Goal: Find contact information: Find contact information

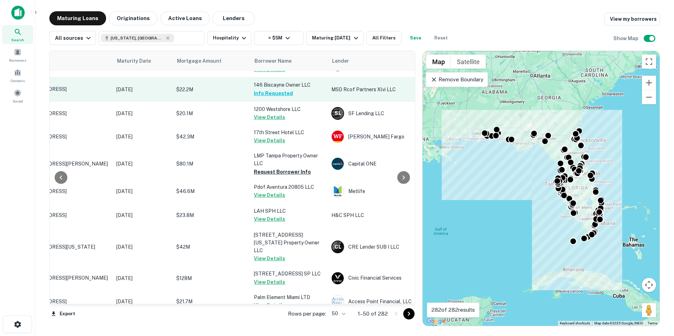
scroll to position [365, 56]
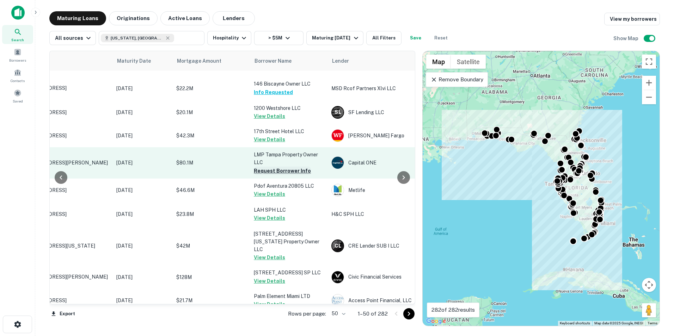
click at [291, 170] on button "Request Borrower Info" at bounding box center [282, 171] width 57 height 8
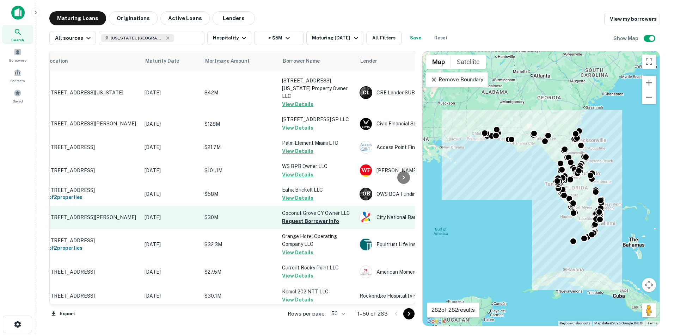
scroll to position [518, 0]
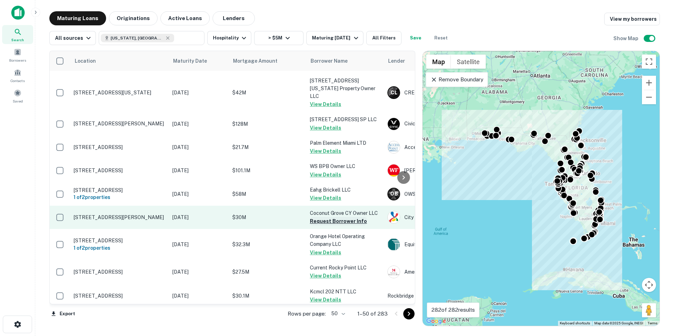
click at [327, 217] on button "Request Borrower Info" at bounding box center [338, 221] width 57 height 8
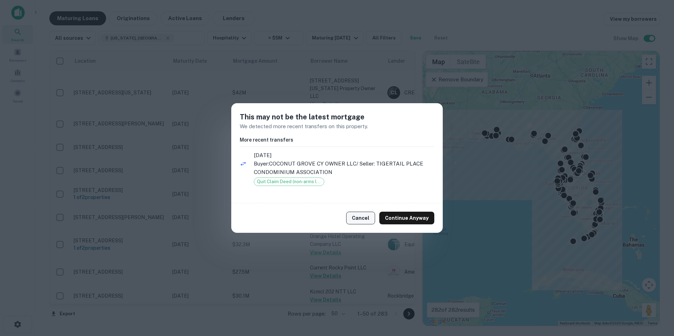
click at [361, 220] on button "Cancel" at bounding box center [360, 218] width 29 height 13
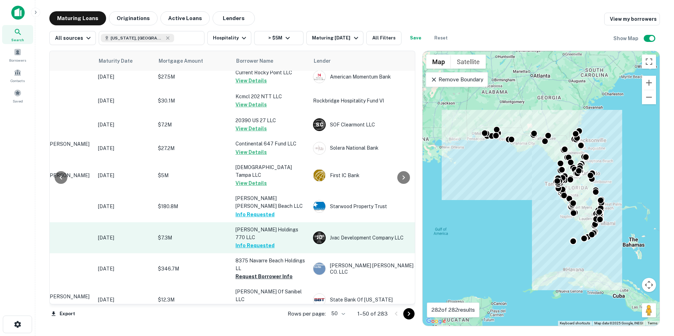
scroll to position [714, 74]
click at [274, 272] on button "Request Borrower Info" at bounding box center [263, 276] width 57 height 8
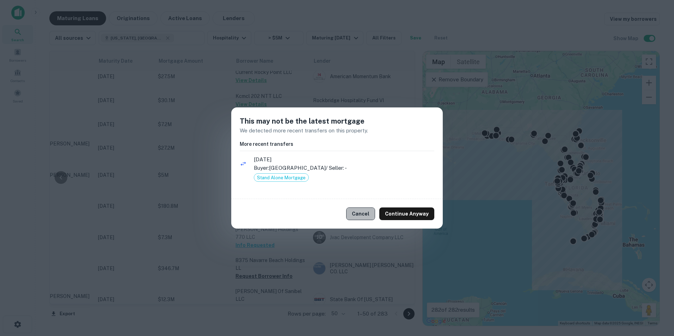
click at [361, 216] on button "Cancel" at bounding box center [360, 214] width 29 height 13
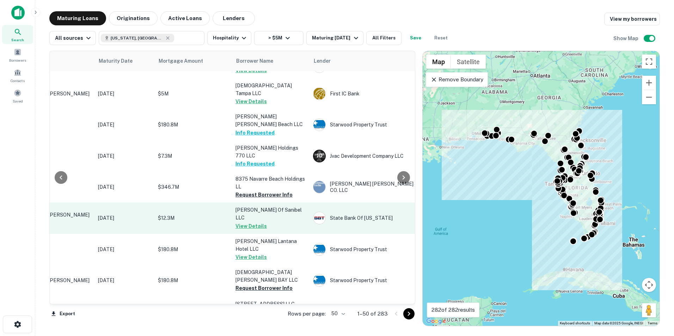
scroll to position [796, 74]
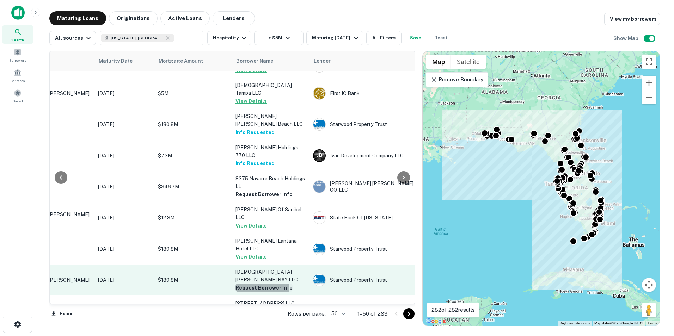
click at [258, 284] on button "Request Borrower Info" at bounding box center [263, 288] width 57 height 8
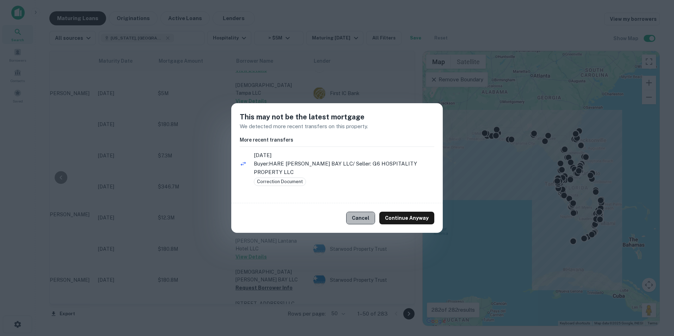
click at [356, 220] on button "Cancel" at bounding box center [360, 218] width 29 height 13
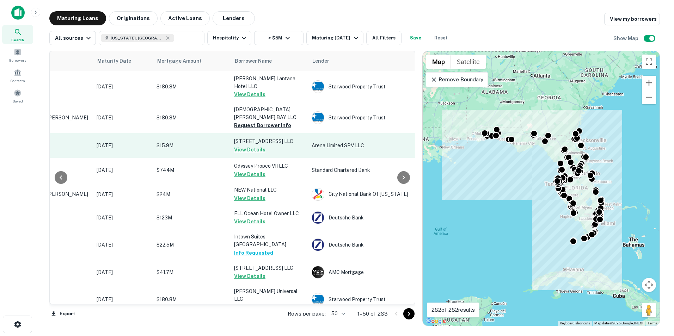
scroll to position [963, 76]
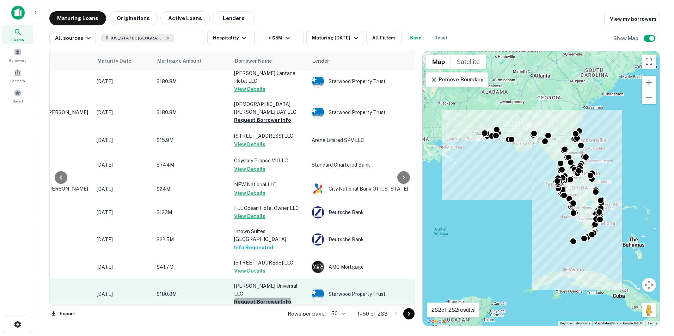
click at [270, 298] on button "Request Borrower Info" at bounding box center [262, 302] width 57 height 8
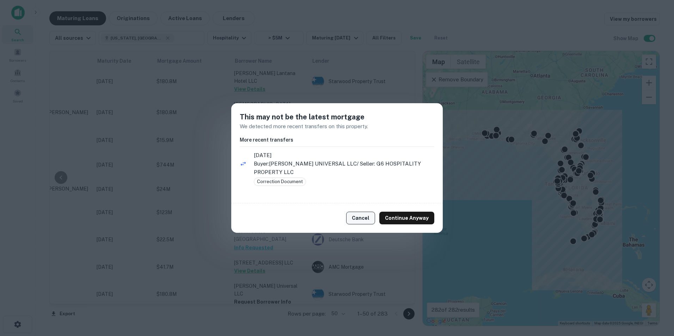
click at [358, 218] on button "Cancel" at bounding box center [360, 218] width 29 height 13
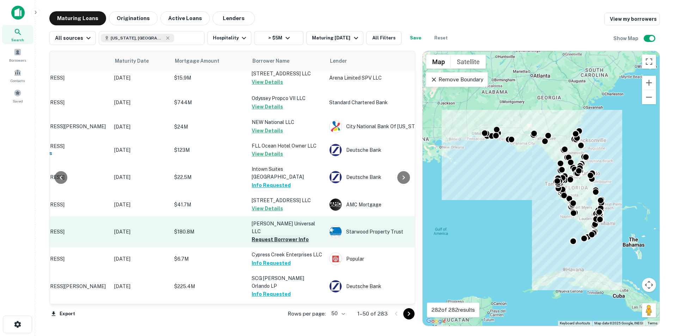
scroll to position [1026, 58]
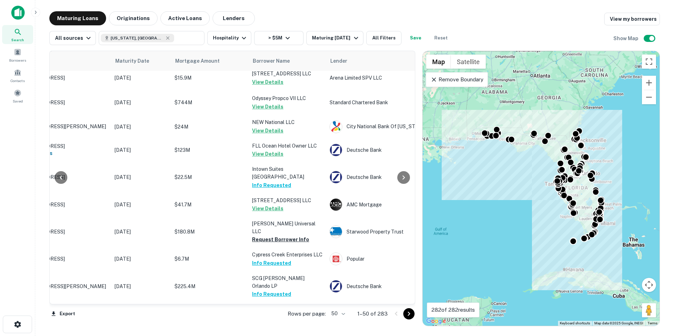
click at [409, 315] on icon "Go to next page" at bounding box center [409, 314] width 8 height 8
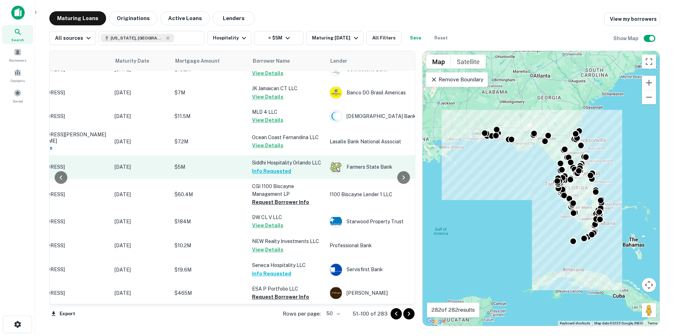
scroll to position [68, 58]
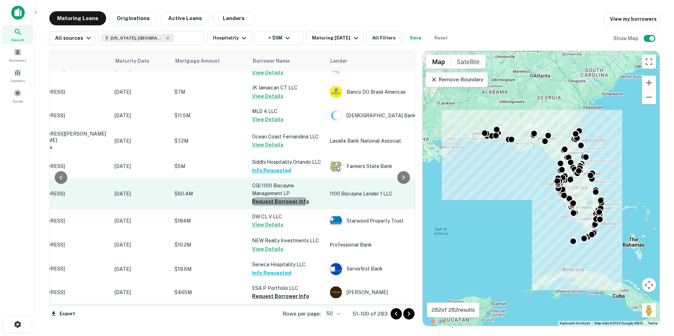
click at [276, 202] on button "Request Borrower Info" at bounding box center [280, 201] width 57 height 8
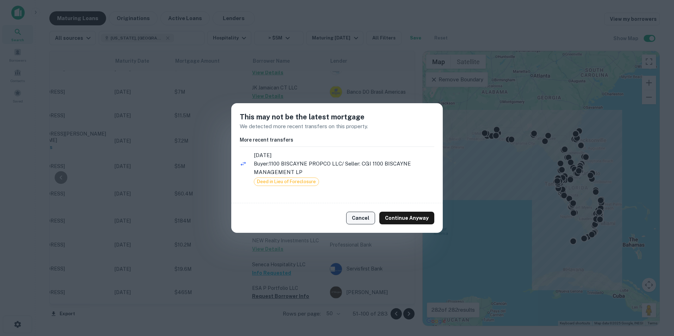
click at [357, 220] on button "Cancel" at bounding box center [360, 218] width 29 height 13
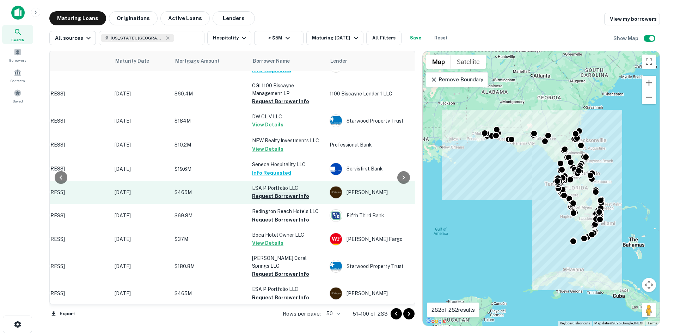
scroll to position [168, 58]
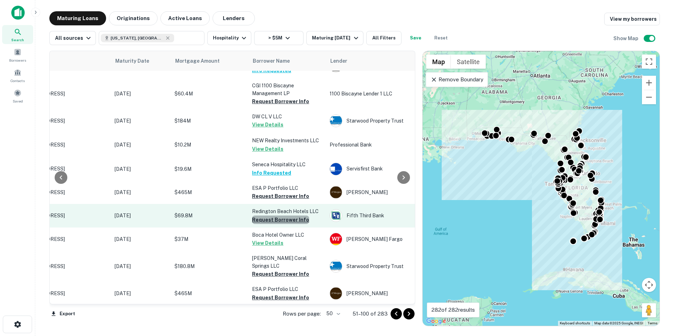
click at [281, 220] on button "Request Borrower Info" at bounding box center [280, 220] width 57 height 8
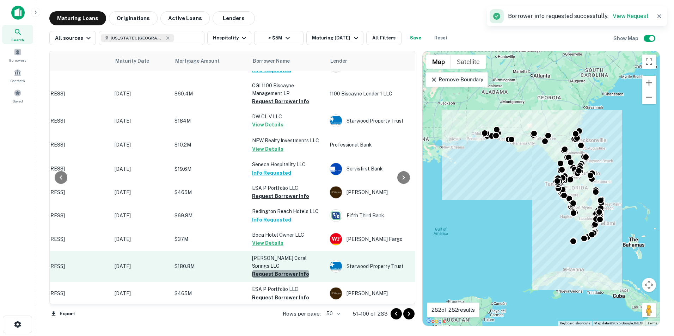
click at [281, 273] on button "Request Borrower Info" at bounding box center [280, 274] width 57 height 8
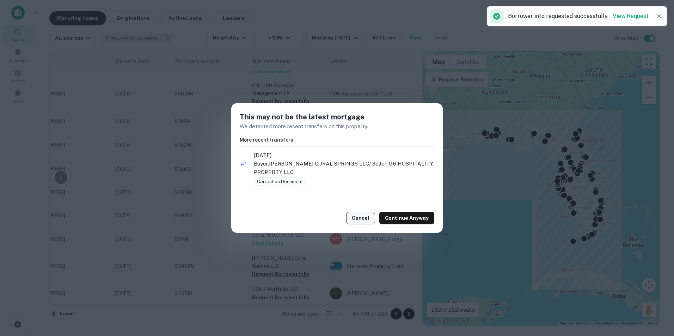
click at [360, 214] on button "Cancel" at bounding box center [360, 218] width 29 height 13
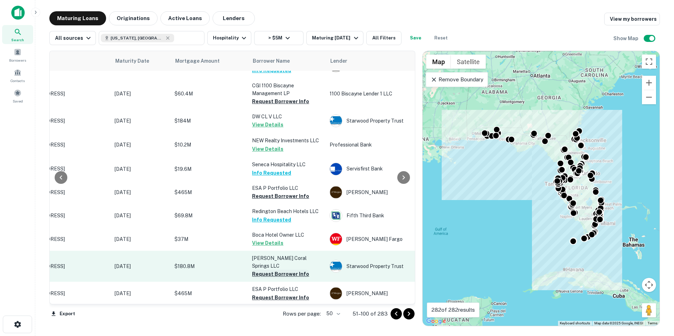
click at [275, 273] on button "Request Borrower Info" at bounding box center [280, 274] width 57 height 8
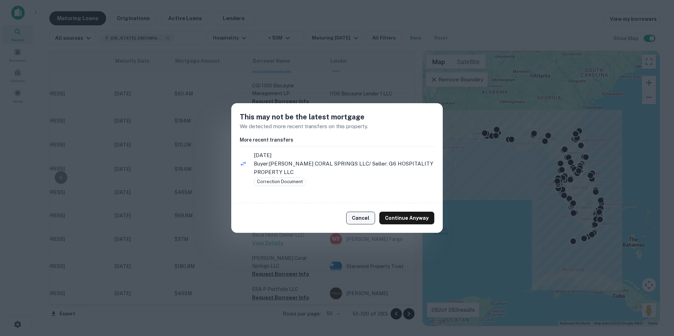
click at [365, 218] on button "Cancel" at bounding box center [360, 218] width 29 height 13
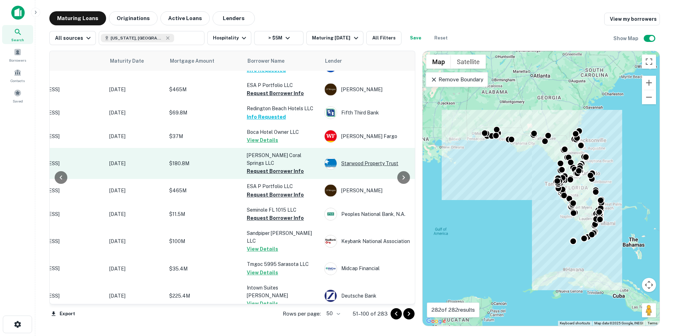
scroll to position [273, 63]
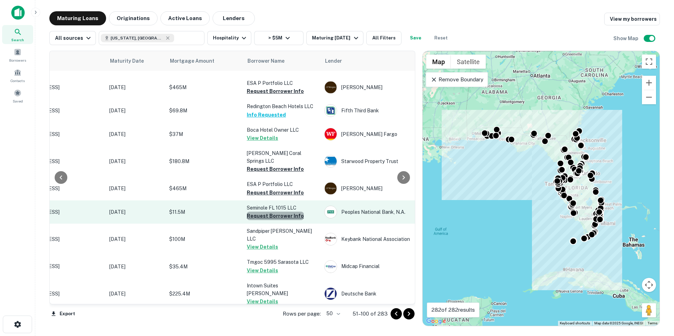
click at [289, 215] on button "Request Borrower Info" at bounding box center [275, 216] width 57 height 8
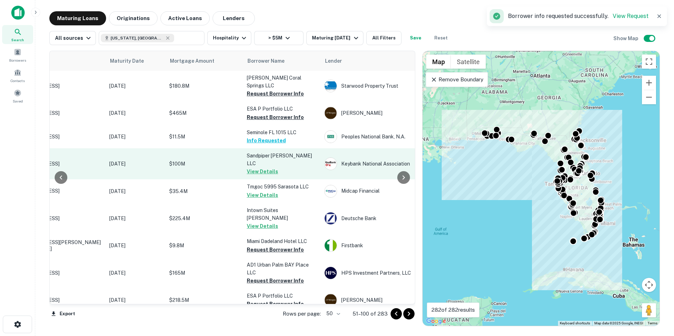
scroll to position [351, 63]
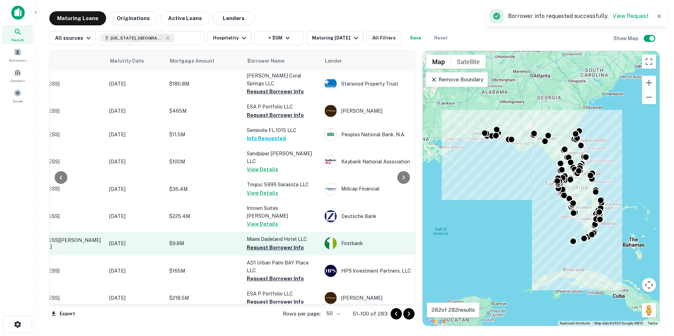
click at [278, 248] on button "Request Borrower Info" at bounding box center [275, 247] width 57 height 8
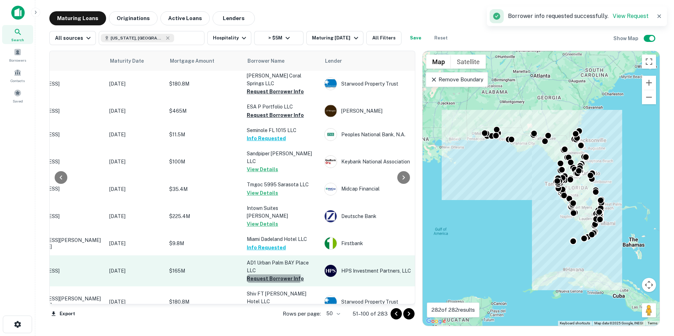
click at [270, 277] on button "Request Borrower Info" at bounding box center [275, 279] width 57 height 8
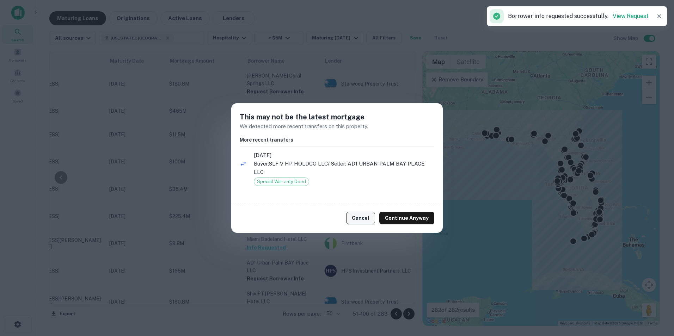
click at [364, 222] on button "Cancel" at bounding box center [360, 218] width 29 height 13
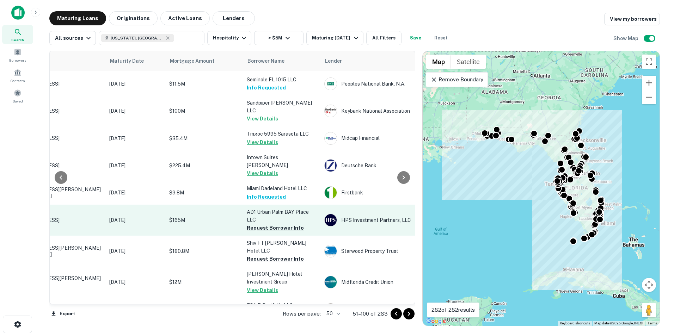
scroll to position [403, 63]
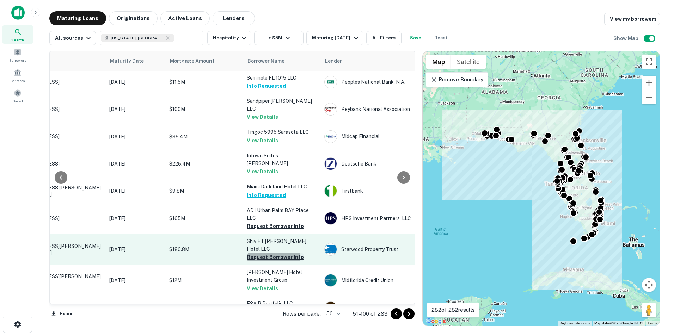
click at [267, 253] on button "Request Borrower Info" at bounding box center [275, 257] width 57 height 8
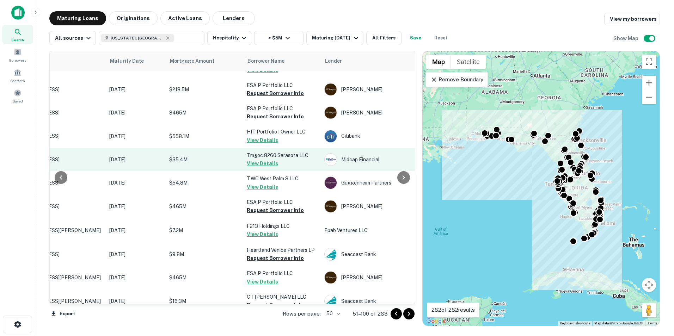
scroll to position [623, 63]
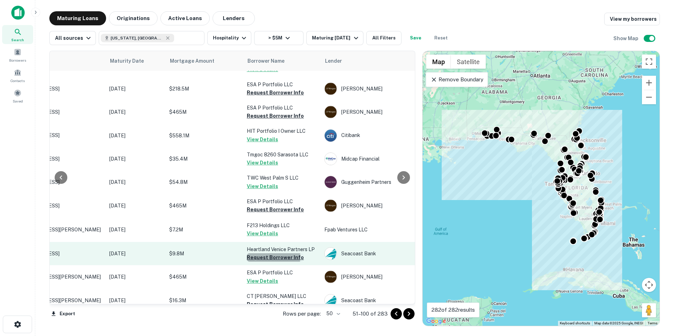
click at [271, 253] on button "Request Borrower Info" at bounding box center [275, 257] width 57 height 8
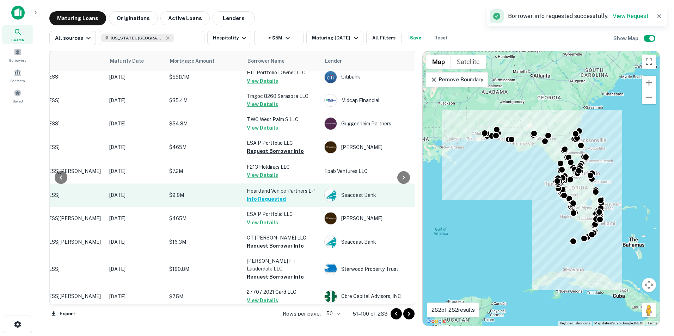
scroll to position [683, 63]
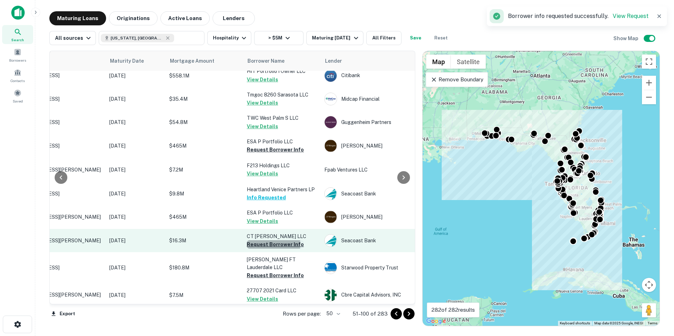
click at [270, 240] on button "Request Borrower Info" at bounding box center [275, 244] width 57 height 8
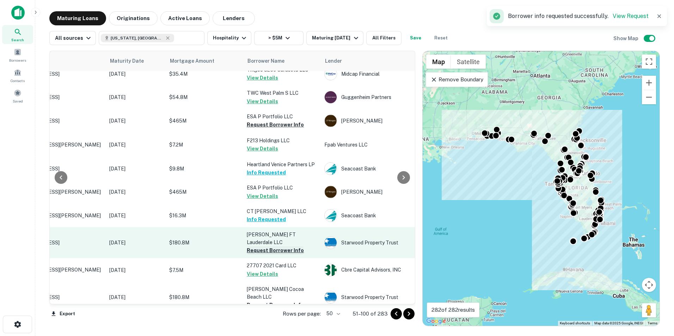
scroll to position [708, 63]
click at [285, 246] on button "Request Borrower Info" at bounding box center [275, 250] width 57 height 8
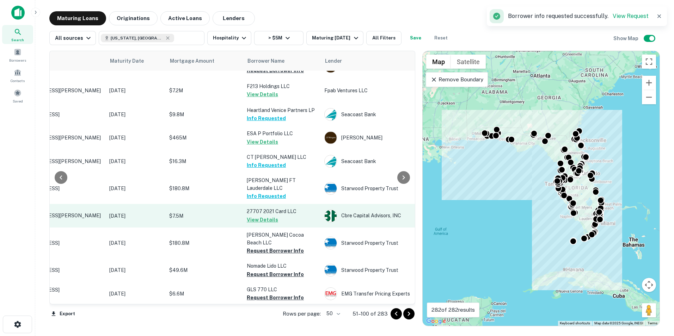
scroll to position [763, 63]
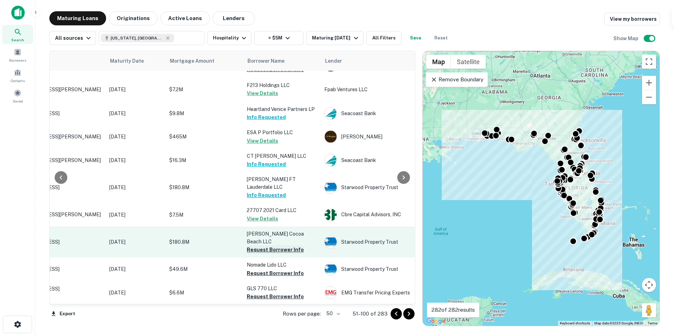
click at [276, 246] on button "Request Borrower Info" at bounding box center [275, 250] width 57 height 8
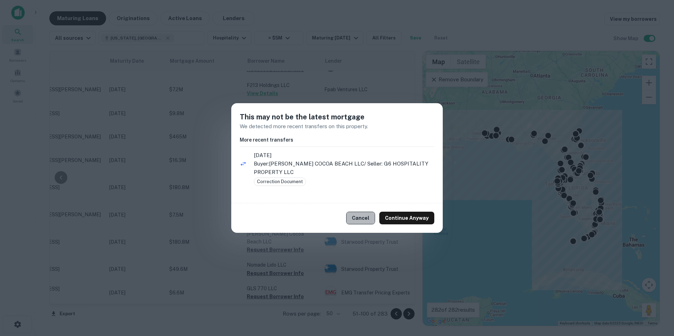
click at [361, 217] on button "Cancel" at bounding box center [360, 218] width 29 height 13
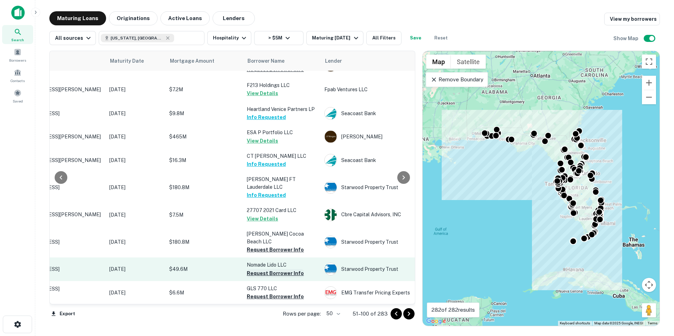
click at [275, 269] on button "Request Borrower Info" at bounding box center [275, 273] width 57 height 8
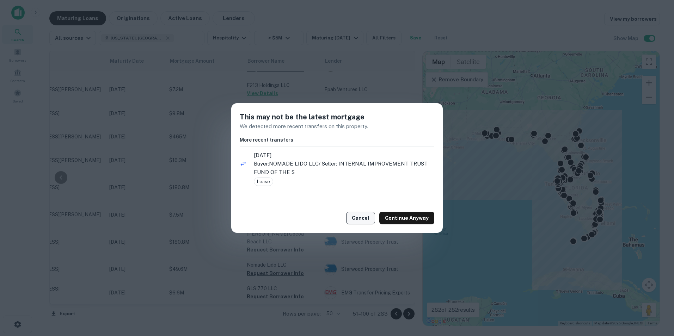
click at [367, 214] on button "Cancel" at bounding box center [360, 218] width 29 height 13
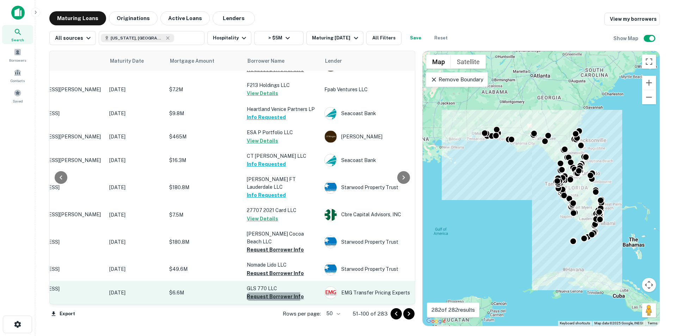
click at [270, 292] on button "Request Borrower Info" at bounding box center [275, 296] width 57 height 8
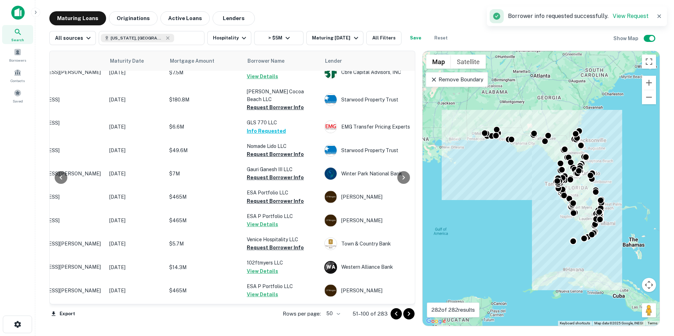
scroll to position [905, 63]
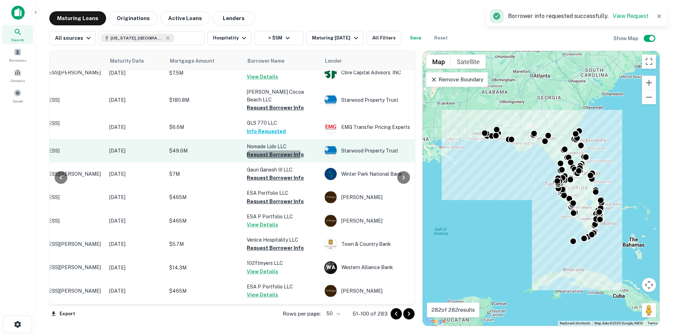
click at [259, 150] on button "Request Borrower Info" at bounding box center [275, 154] width 57 height 8
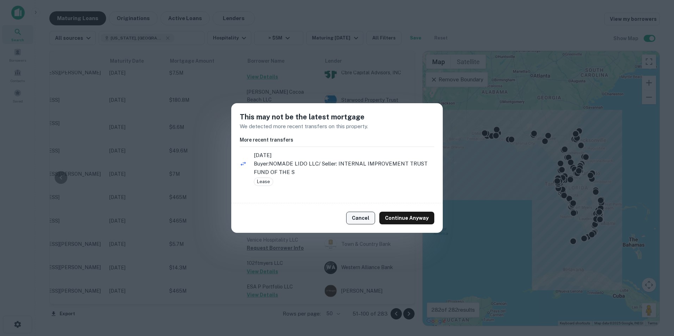
click at [365, 222] on button "Cancel" at bounding box center [360, 218] width 29 height 13
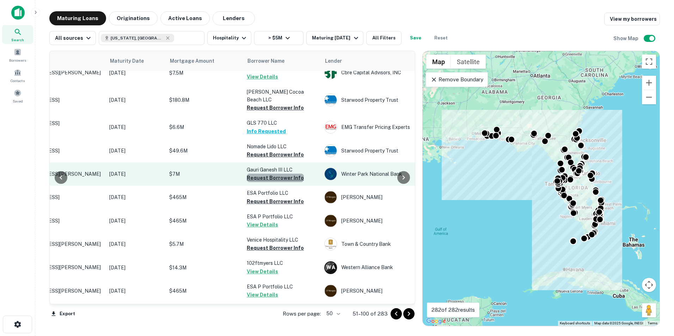
click at [277, 174] on button "Request Borrower Info" at bounding box center [275, 178] width 57 height 8
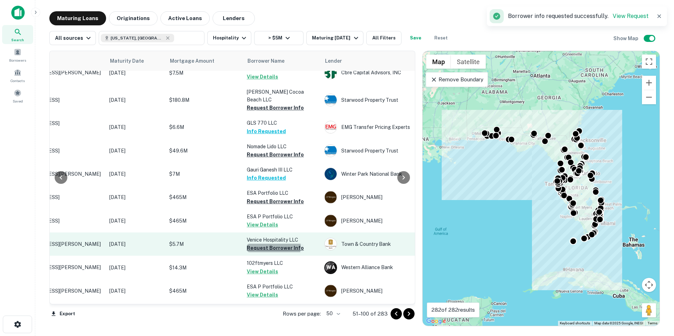
click at [267, 244] on button "Request Borrower Info" at bounding box center [275, 248] width 57 height 8
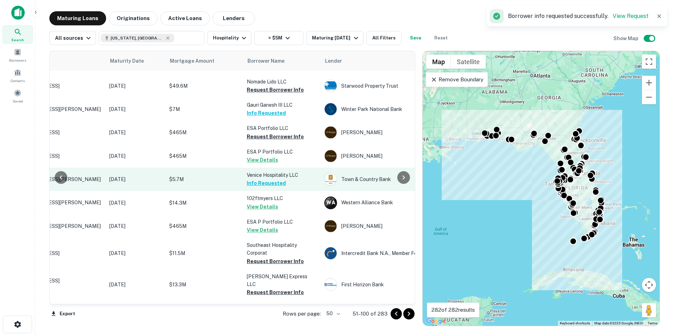
scroll to position [972, 63]
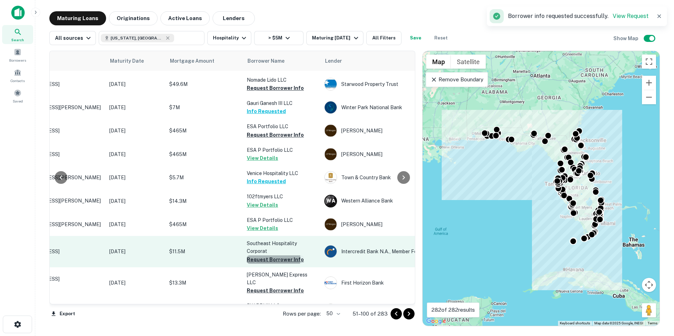
click at [266, 255] on button "Request Borrower Info" at bounding box center [275, 259] width 57 height 8
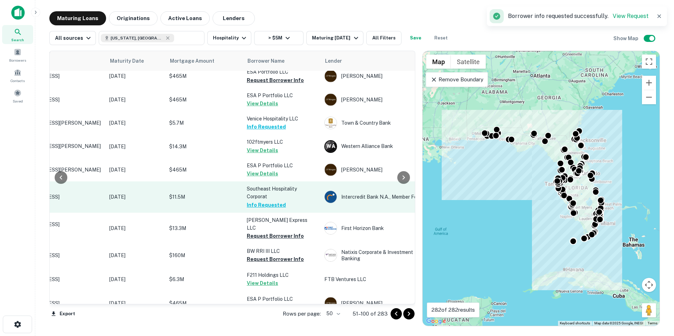
scroll to position [1027, 63]
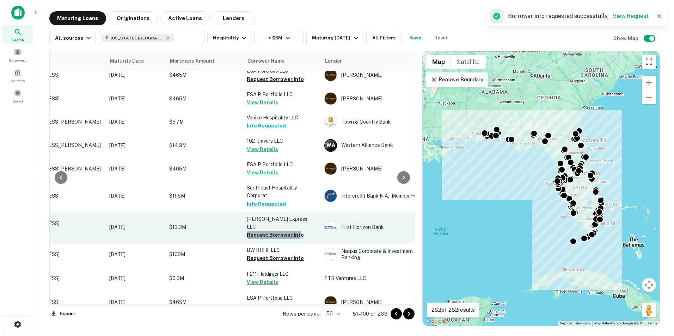
click at [264, 231] on button "Request Borrower Info" at bounding box center [275, 235] width 57 height 8
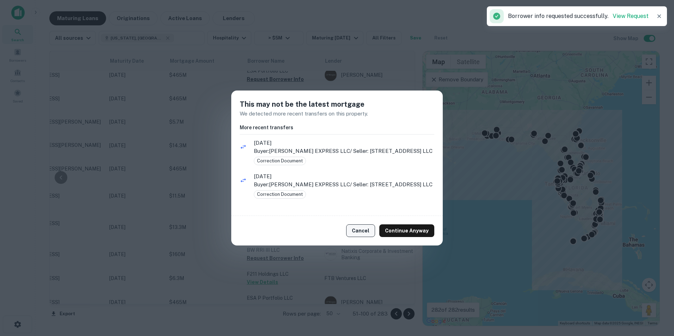
click at [360, 230] on button "Cancel" at bounding box center [360, 230] width 29 height 13
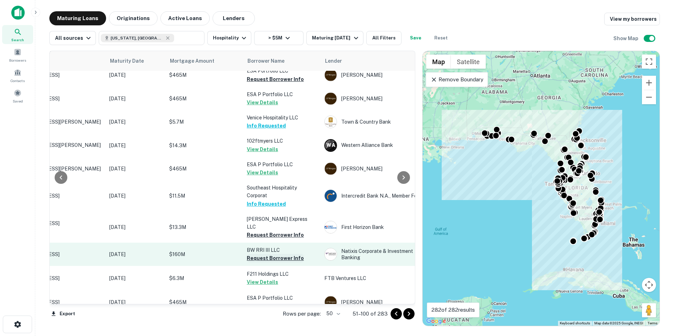
click at [278, 254] on button "Request Borrower Info" at bounding box center [275, 258] width 57 height 8
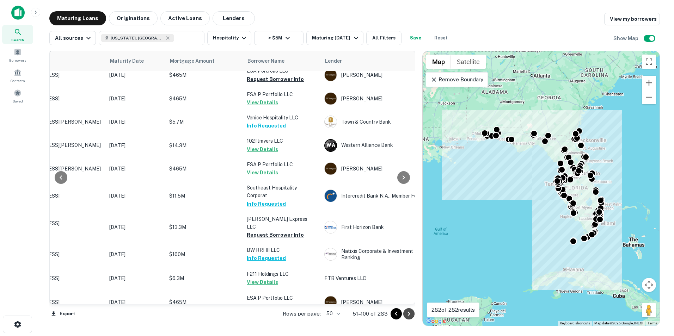
click at [410, 315] on icon "Go to next page" at bounding box center [409, 314] width 8 height 8
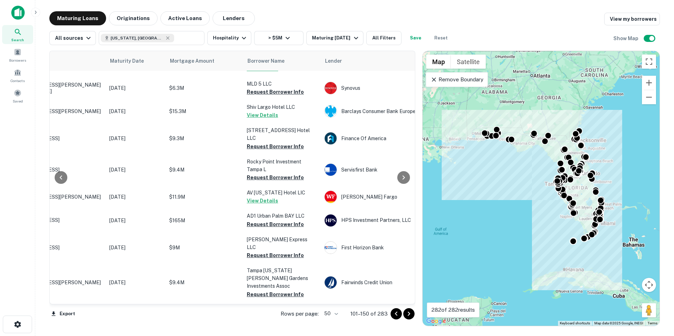
scroll to position [0, 63]
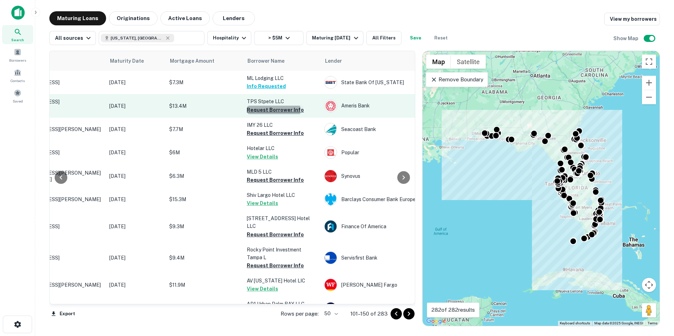
click at [273, 110] on button "Request Borrower Info" at bounding box center [275, 110] width 57 height 8
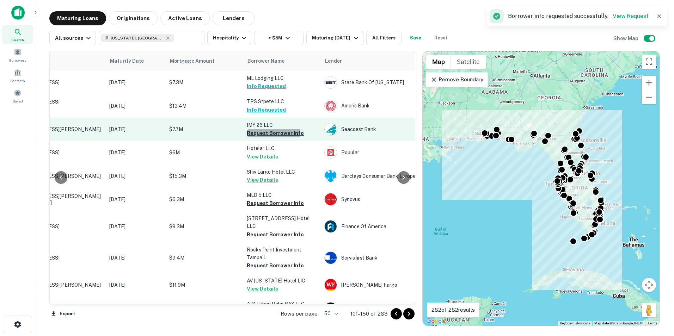
click at [265, 133] on button "Request Borrower Info" at bounding box center [275, 133] width 57 height 8
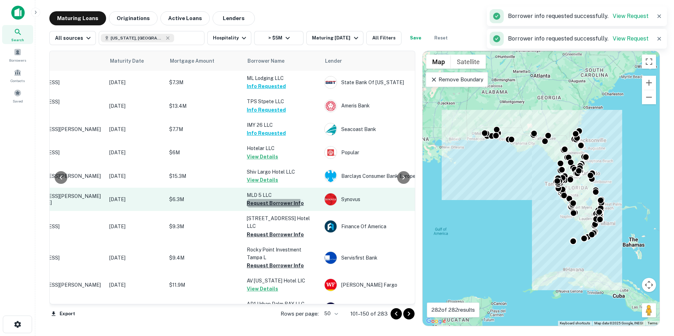
click at [258, 202] on button "Request Borrower Info" at bounding box center [275, 203] width 57 height 8
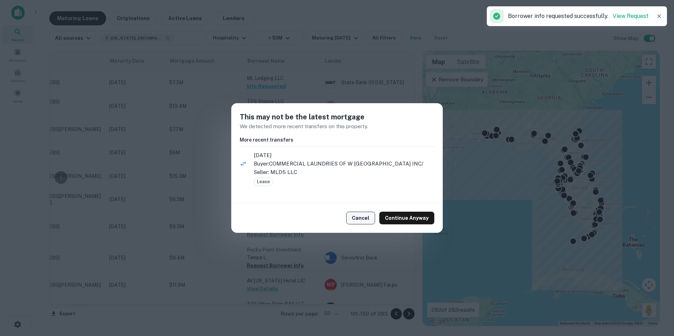
click at [355, 214] on button "Cancel" at bounding box center [360, 218] width 29 height 13
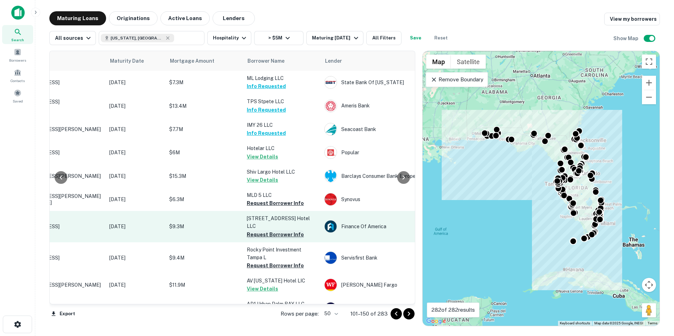
click at [275, 230] on button "Request Borrower Info" at bounding box center [275, 234] width 57 height 8
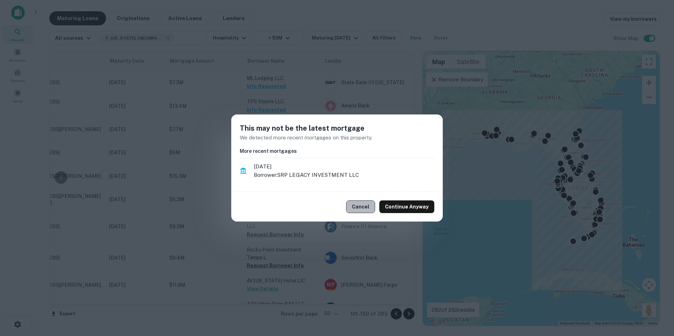
click at [364, 210] on button "Cancel" at bounding box center [360, 207] width 29 height 13
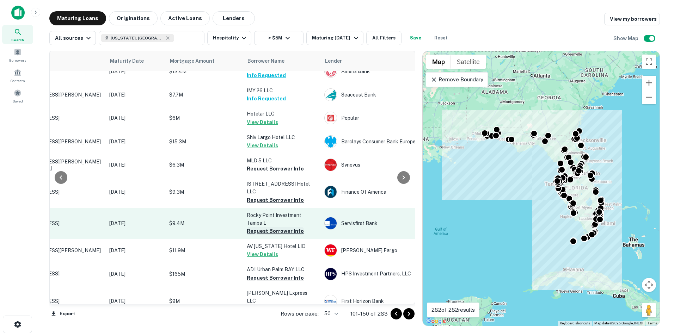
scroll to position [38, 63]
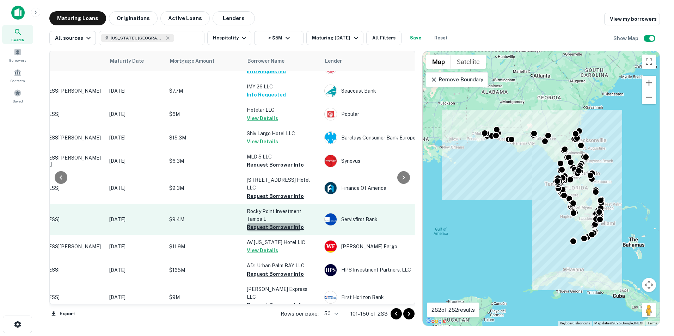
click at [261, 223] on button "Request Borrower Info" at bounding box center [275, 227] width 57 height 8
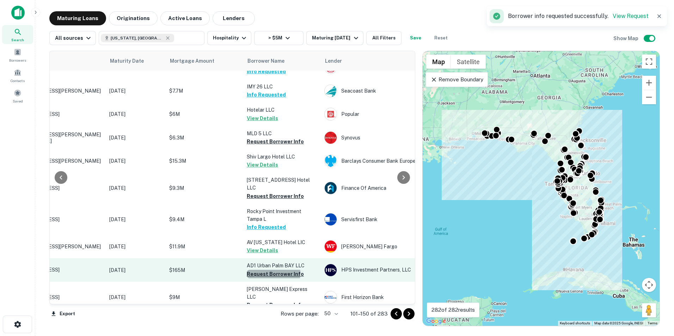
click at [264, 270] on button "Request Borrower Info" at bounding box center [275, 274] width 57 height 8
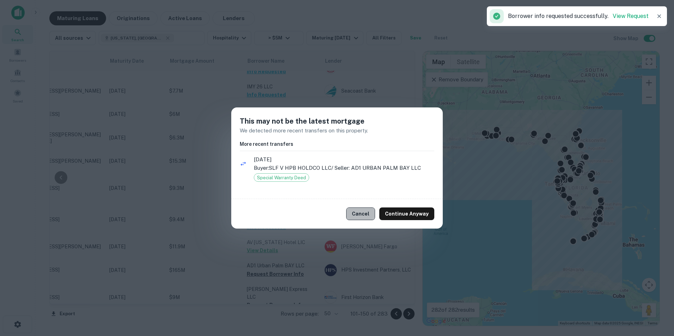
click at [367, 217] on button "Cancel" at bounding box center [360, 214] width 29 height 13
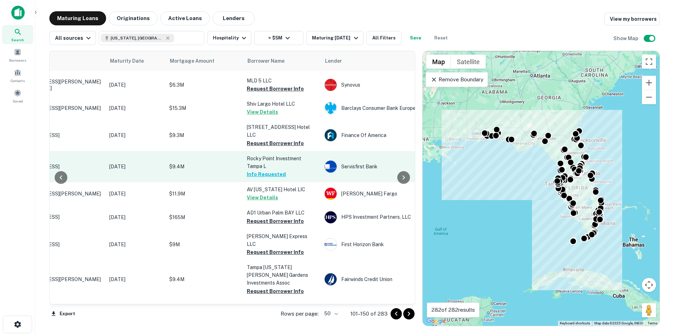
scroll to position [92, 63]
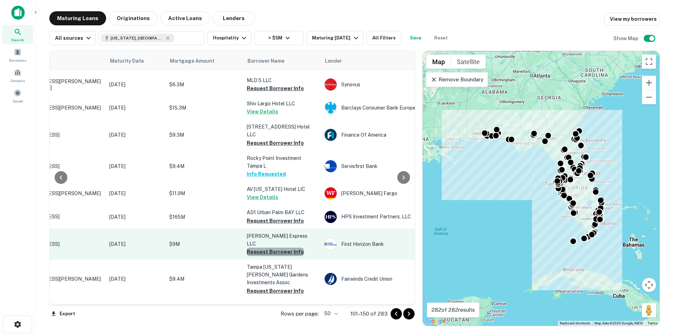
click at [277, 248] on button "Request Borrower Info" at bounding box center [275, 252] width 57 height 8
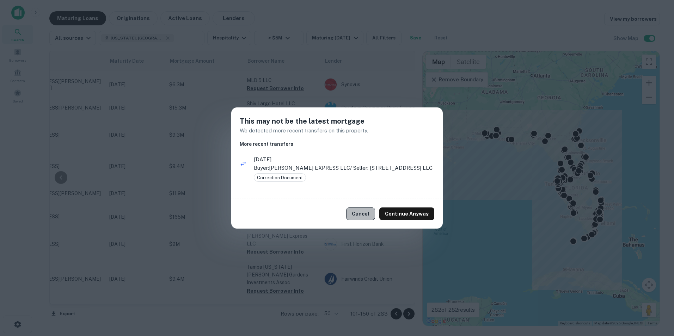
click at [373, 216] on button "Cancel" at bounding box center [360, 214] width 29 height 13
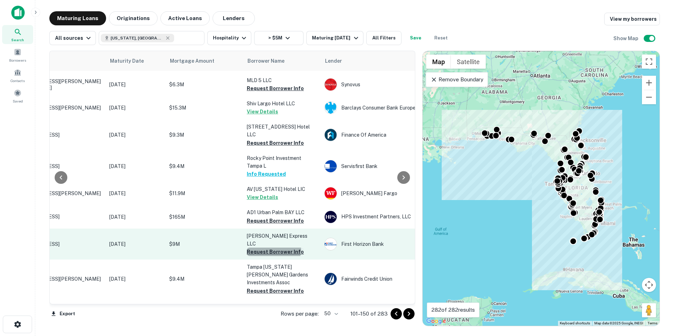
click at [272, 248] on button "Request Borrower Info" at bounding box center [275, 252] width 57 height 8
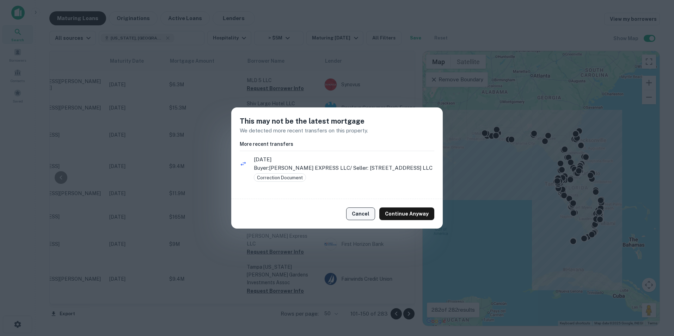
click at [364, 214] on button "Cancel" at bounding box center [360, 214] width 29 height 13
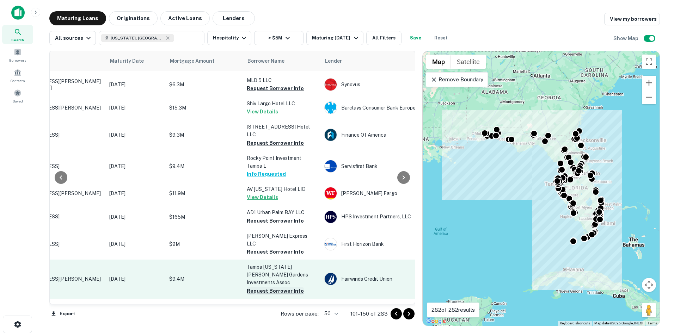
click at [273, 287] on button "Request Borrower Info" at bounding box center [275, 291] width 57 height 8
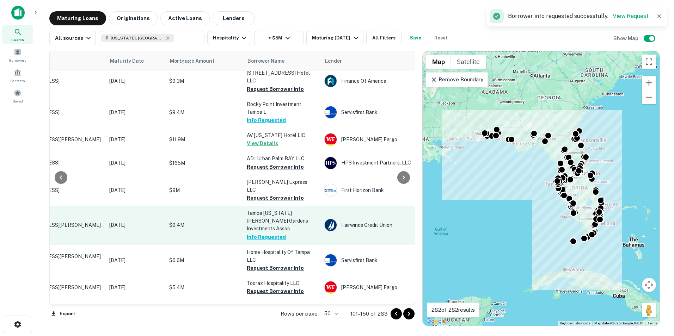
scroll to position [151, 63]
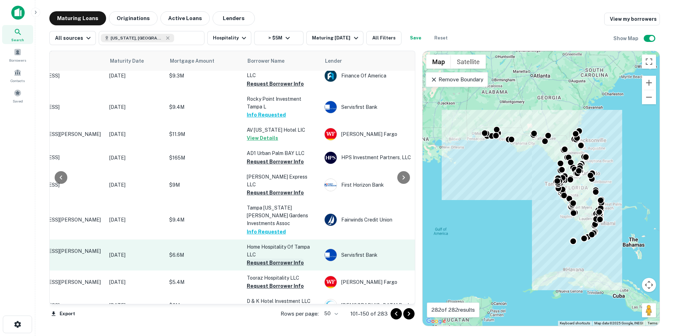
click at [283, 259] on button "Request Borrower Info" at bounding box center [275, 263] width 57 height 8
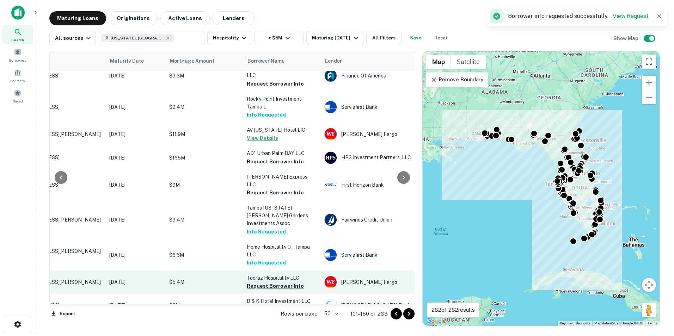
click at [276, 282] on button "Request Borrower Info" at bounding box center [275, 286] width 57 height 8
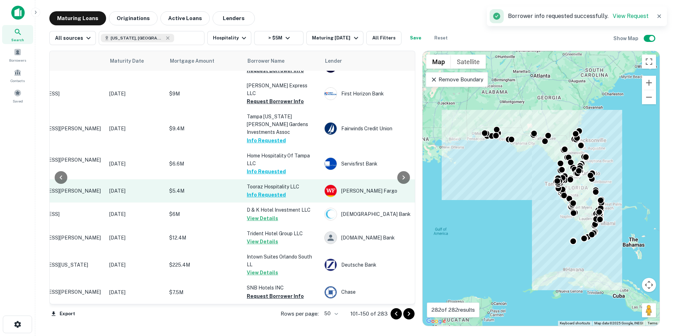
scroll to position [245, 63]
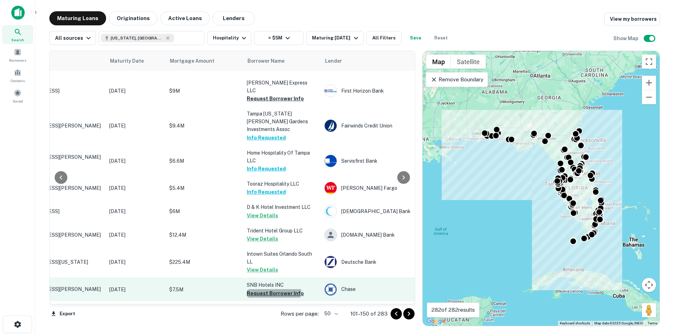
click at [273, 289] on button "Request Borrower Info" at bounding box center [275, 293] width 57 height 8
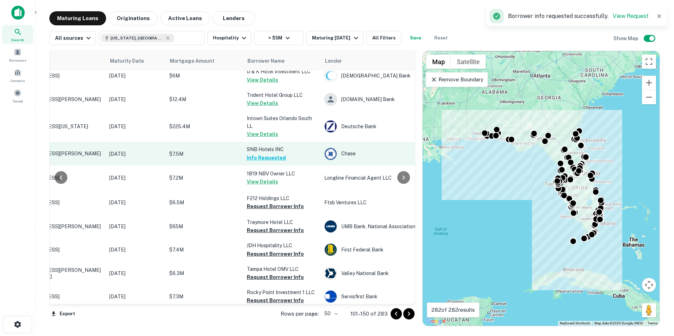
scroll to position [381, 63]
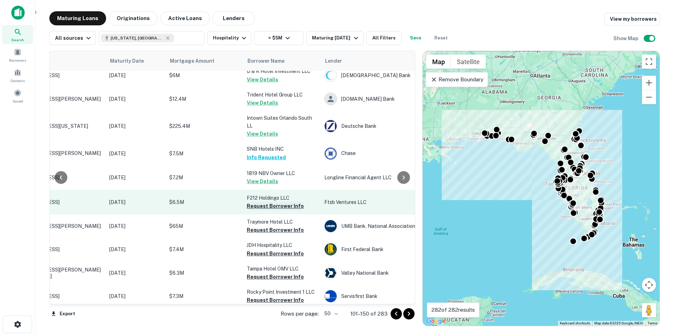
click at [268, 202] on button "Request Borrower Info" at bounding box center [275, 206] width 57 height 8
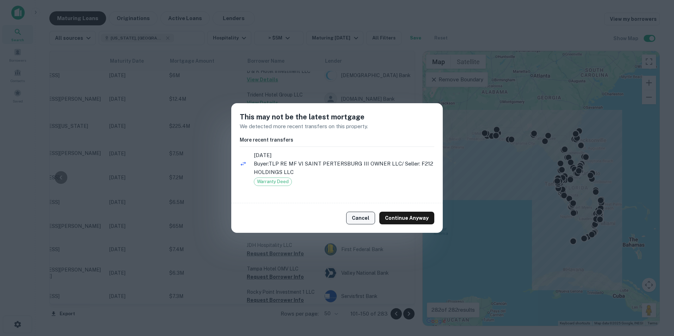
click at [364, 216] on button "Cancel" at bounding box center [360, 218] width 29 height 13
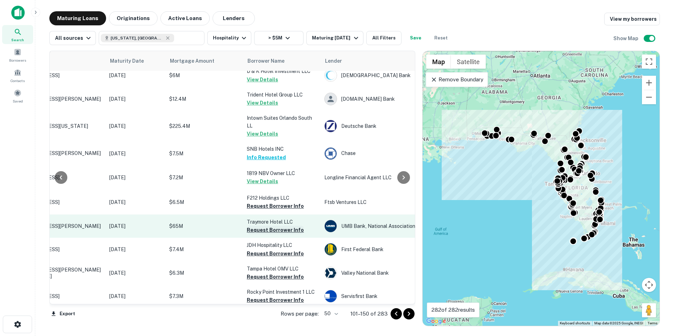
click at [266, 226] on button "Request Borrower Info" at bounding box center [275, 230] width 57 height 8
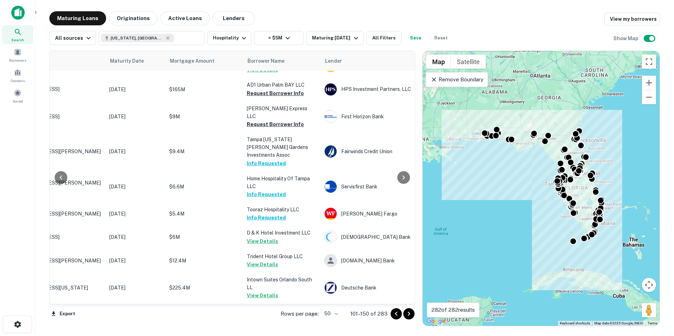
scroll to position [212, 63]
